Goal: Task Accomplishment & Management: Use online tool/utility

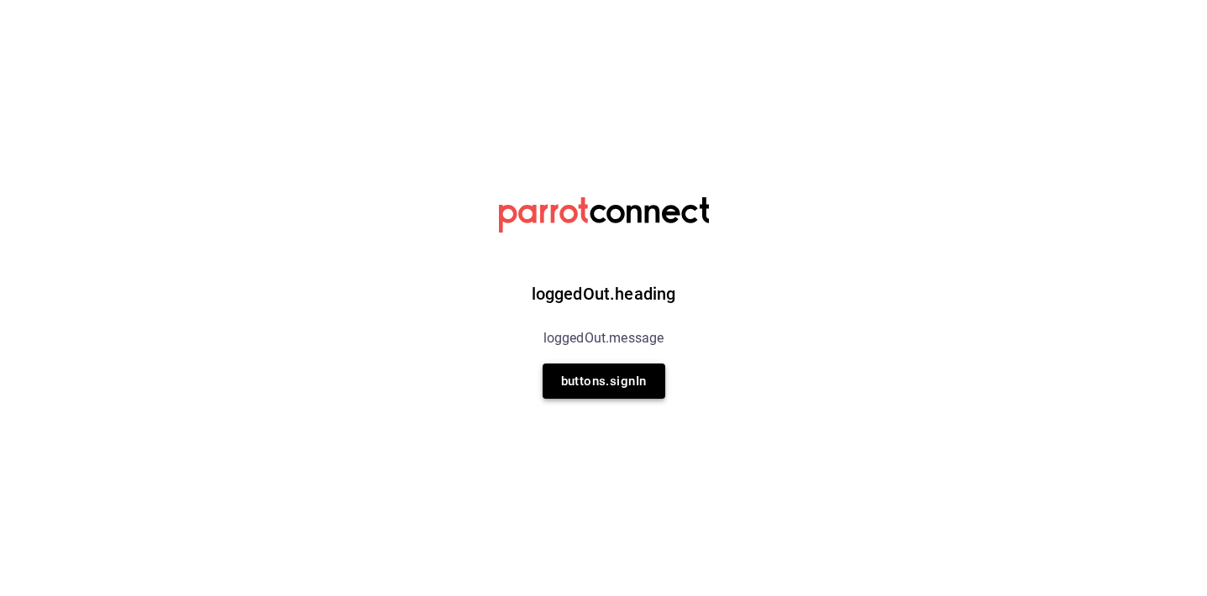
click at [595, 382] on button "buttons.signIn" at bounding box center [604, 381] width 123 height 35
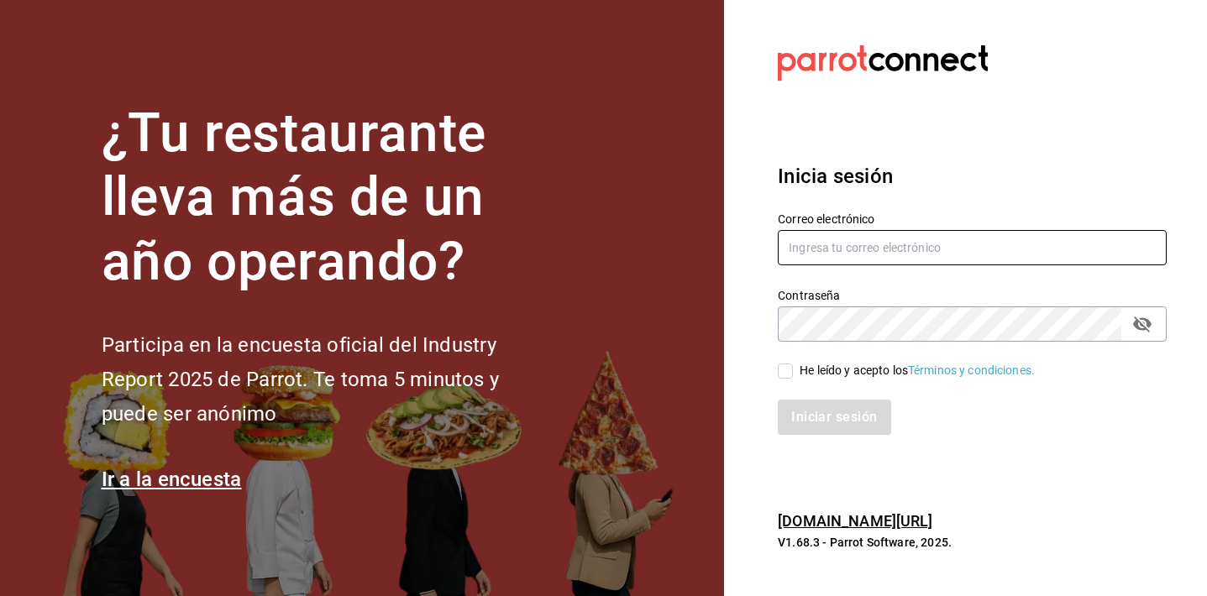
click at [808, 252] on input "text" at bounding box center [972, 247] width 389 height 35
type input "tatiana.delgado@grupocosteno.com"
click at [868, 373] on div "He leído y acepto los Términos y condiciones." at bounding box center [917, 371] width 235 height 18
click at [793, 373] on input "He leído y acepto los Términos y condiciones." at bounding box center [785, 371] width 15 height 15
checkbox input "true"
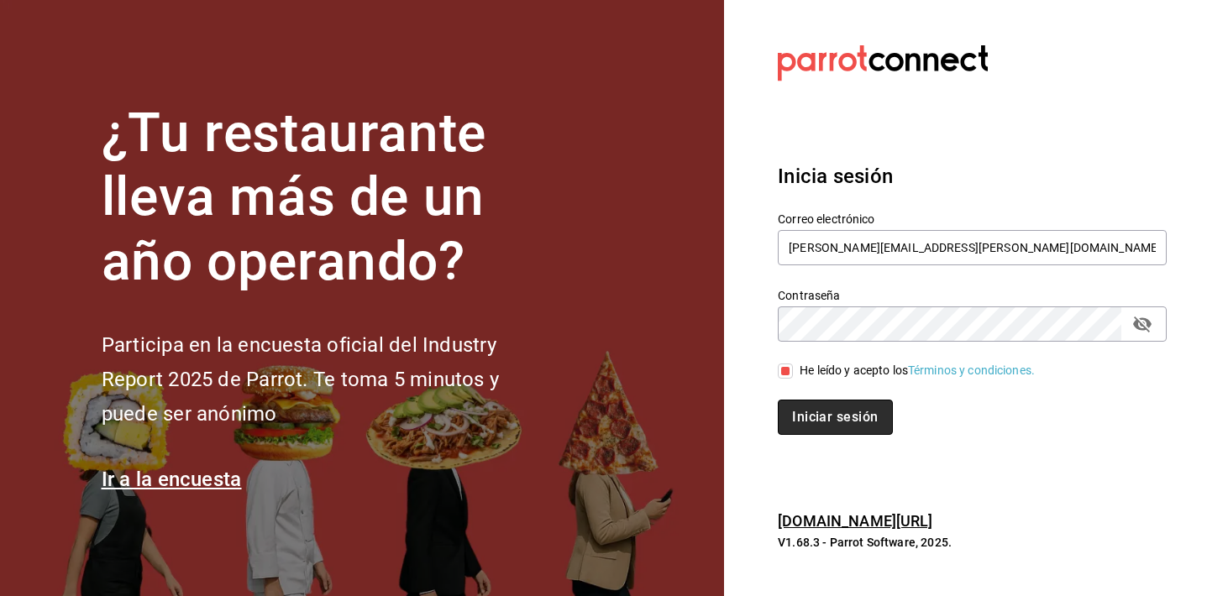
click at [852, 410] on button "Iniciar sesión" at bounding box center [835, 417] width 114 height 35
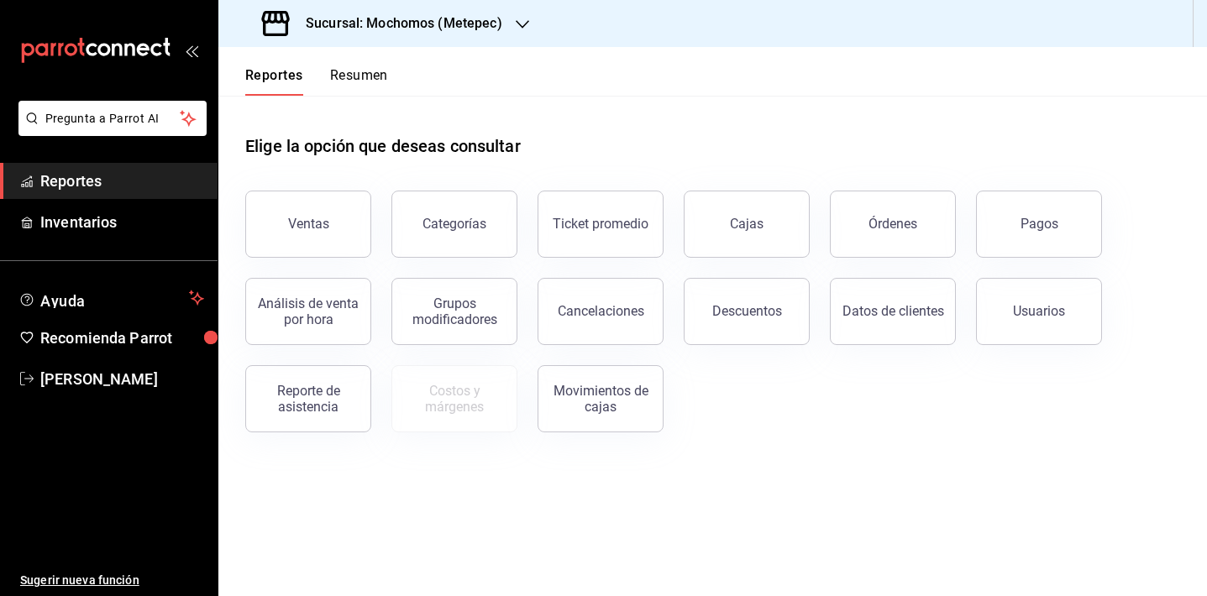
click at [423, 35] on div "Sucursal: Mochomos (Metepec)" at bounding box center [384, 23] width 304 height 47
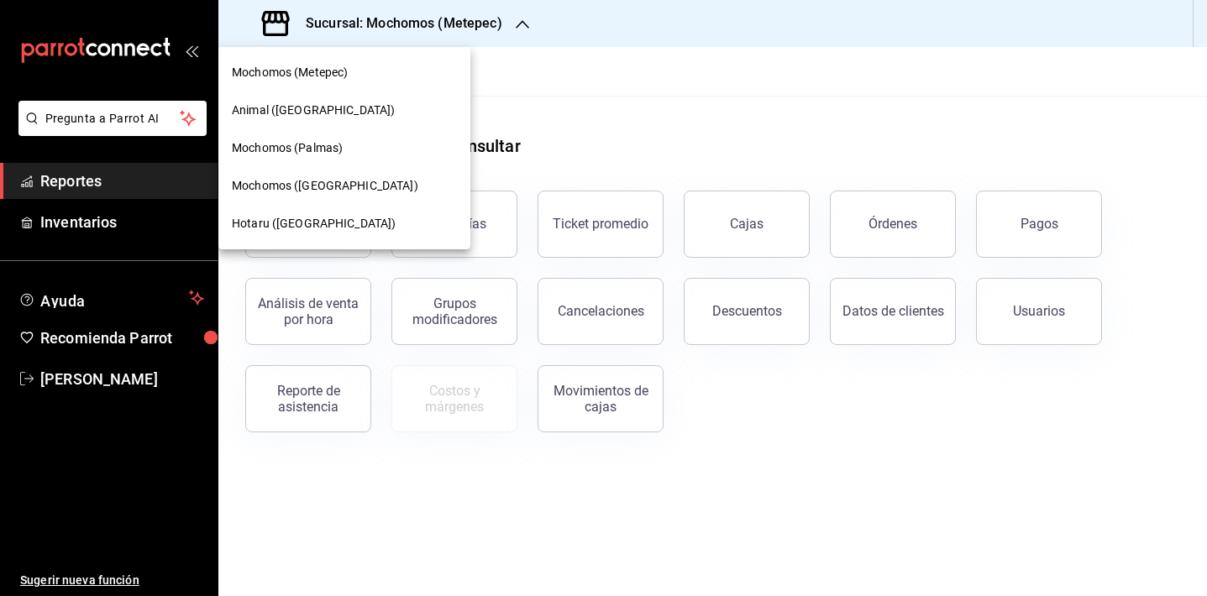
drag, startPoint x: 357, startPoint y: 118, endPoint x: 343, endPoint y: 112, distance: 15.8
click at [343, 112] on div "Animal (Puebla)" at bounding box center [344, 111] width 225 height 18
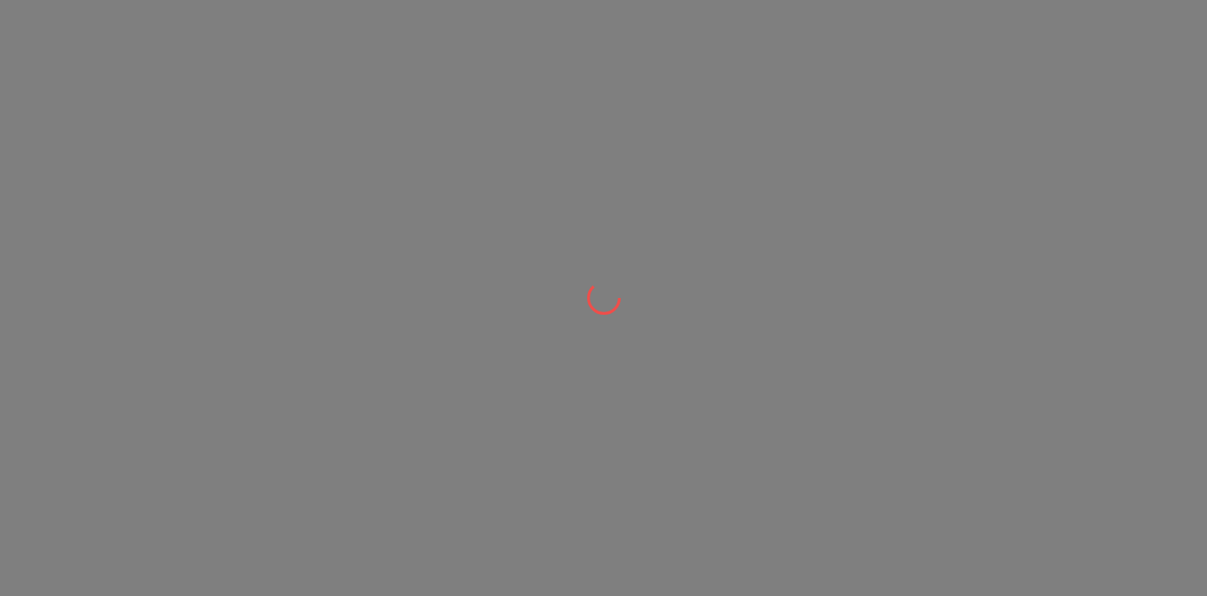
click at [353, 29] on div at bounding box center [603, 298] width 1207 height 596
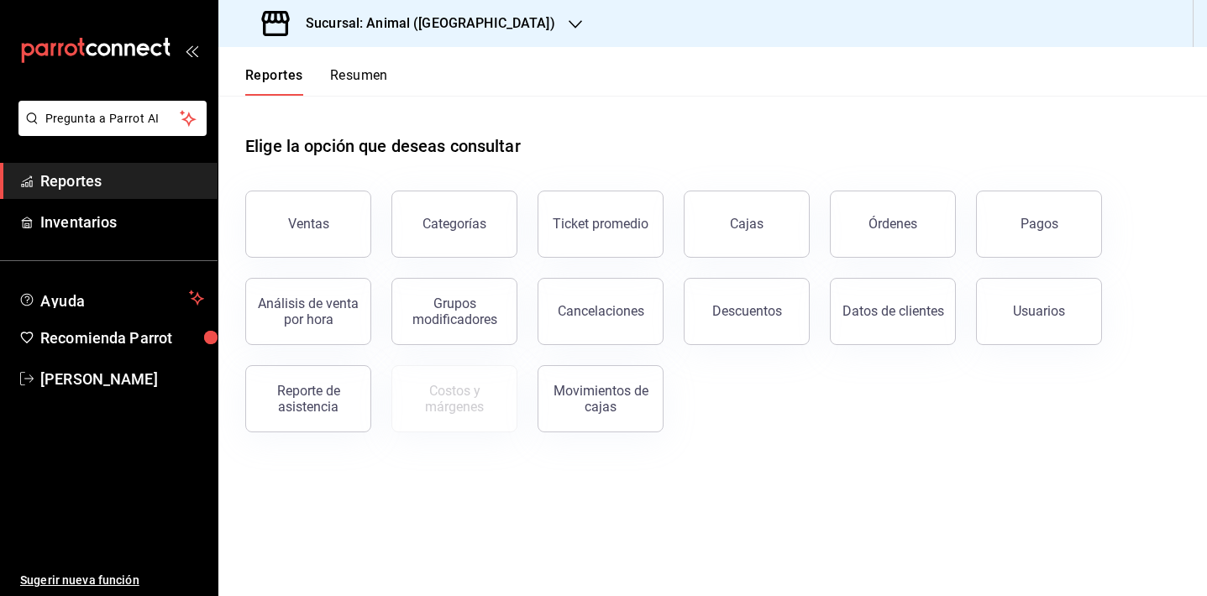
click at [312, 24] on h3 "Sucursal: Animal (Puebla)" at bounding box center [423, 23] width 263 height 20
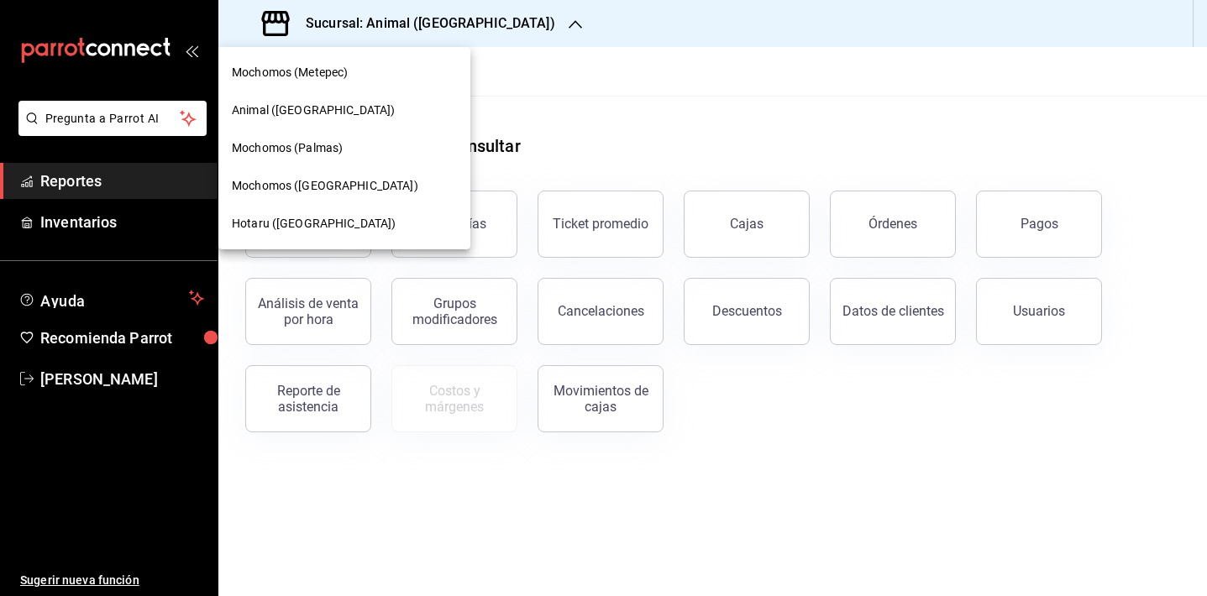
click at [322, 196] on div "Mochomos (Puebla)" at bounding box center [344, 186] width 252 height 38
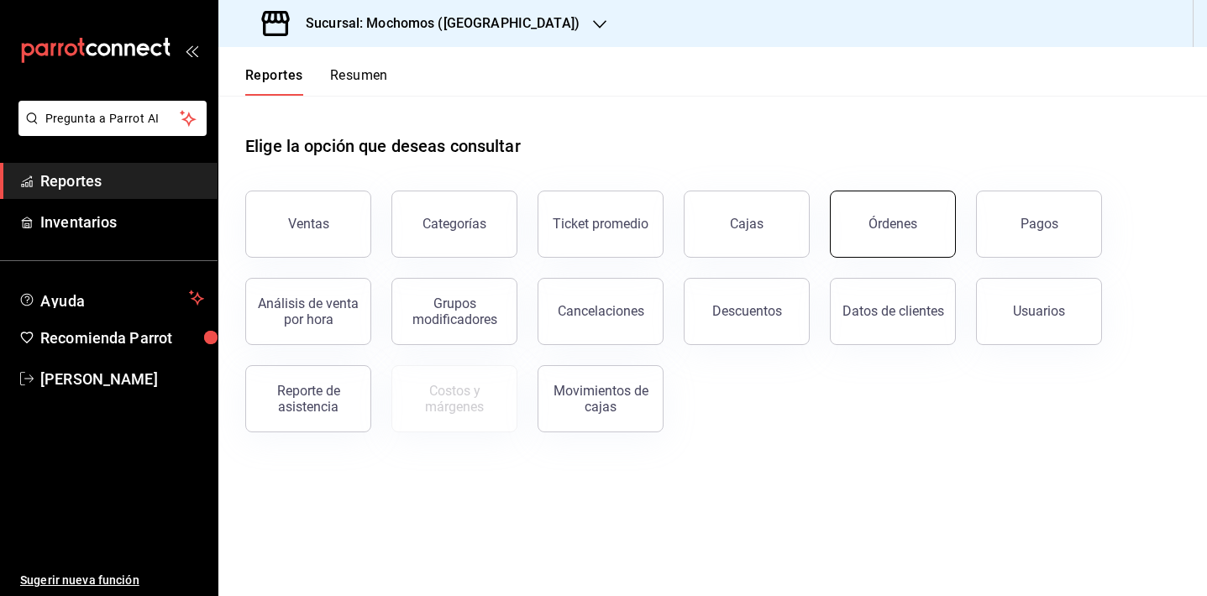
click at [925, 237] on button "Órdenes" at bounding box center [893, 224] width 126 height 67
